Goal: Task Accomplishment & Management: Manage account settings

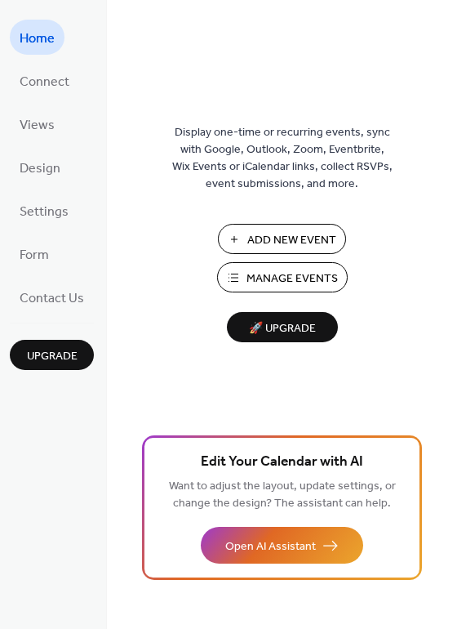
click at [269, 282] on span "Manage Events" at bounding box center [292, 278] width 91 height 17
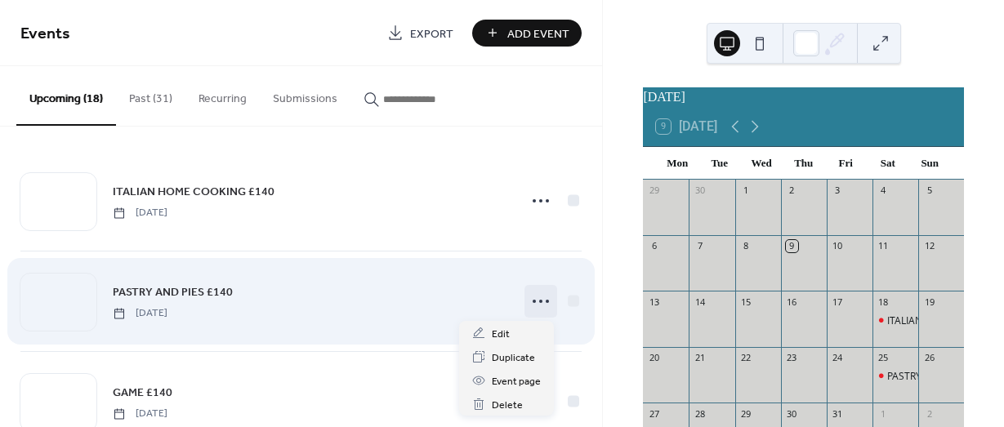
click at [527, 298] on icon at bounding box center [540, 301] width 26 height 26
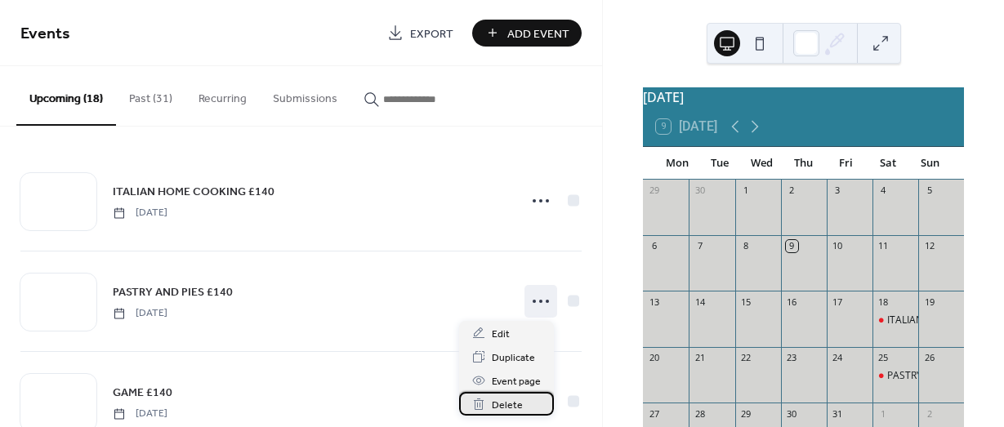
click at [505, 405] on span "Delete" at bounding box center [507, 405] width 31 height 17
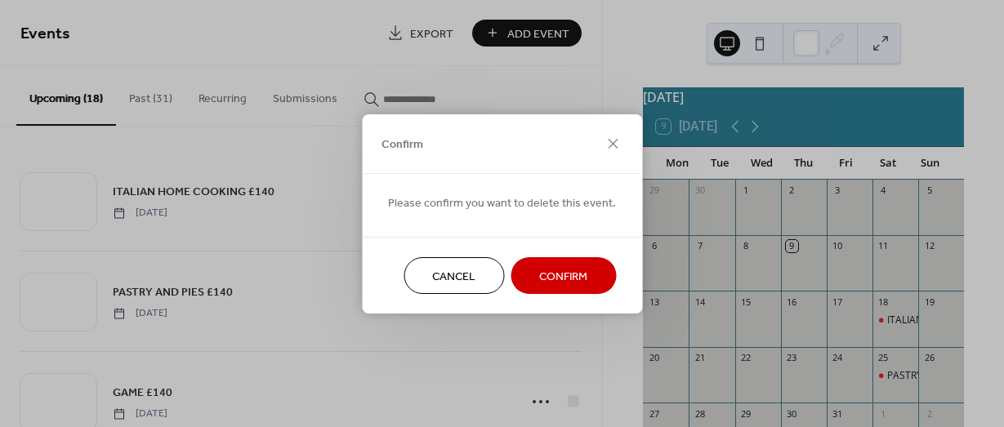
click at [552, 269] on span "Confirm" at bounding box center [563, 276] width 48 height 17
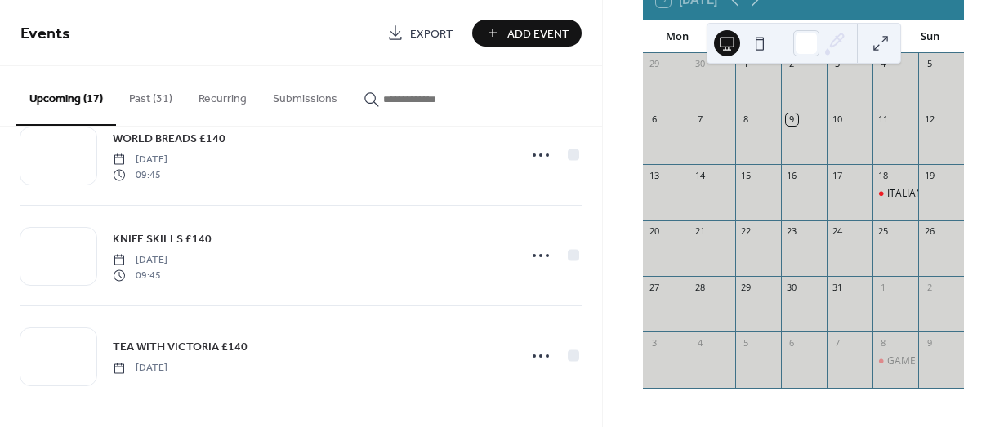
scroll to position [1455, 0]
